Goal: Task Accomplishment & Management: Use online tool/utility

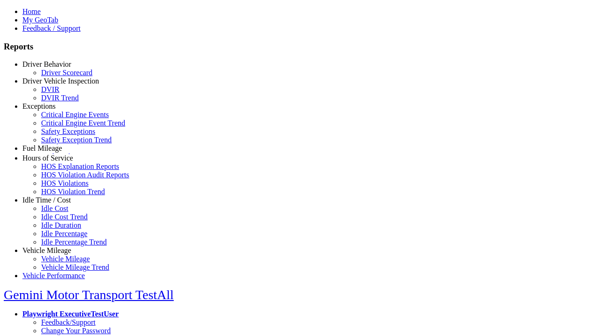
select select "**********"
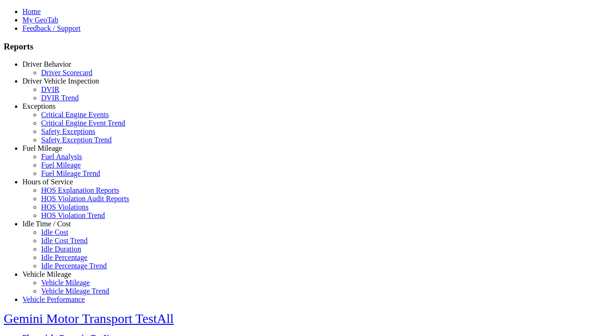
type input "**********"
